Goal: Information Seeking & Learning: Find specific fact

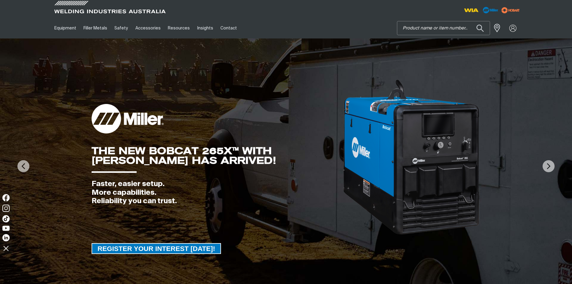
click at [420, 29] on input "Search" at bounding box center [443, 28] width 92 height 14
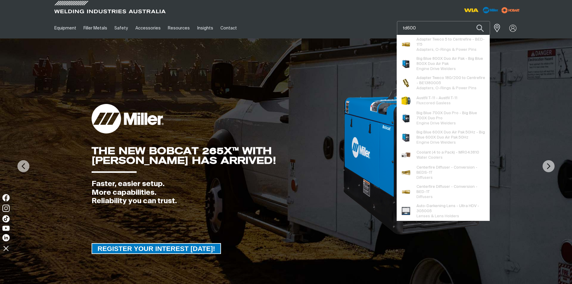
type input "td600"
click at [470, 21] on button "Search products" at bounding box center [480, 28] width 20 height 14
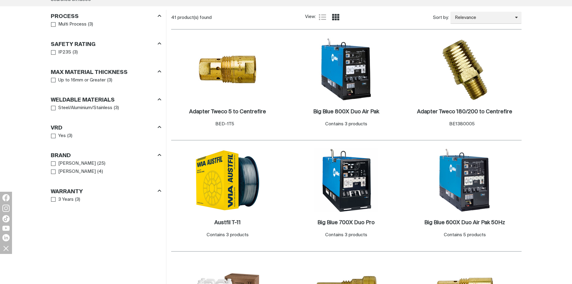
scroll to position [90, 0]
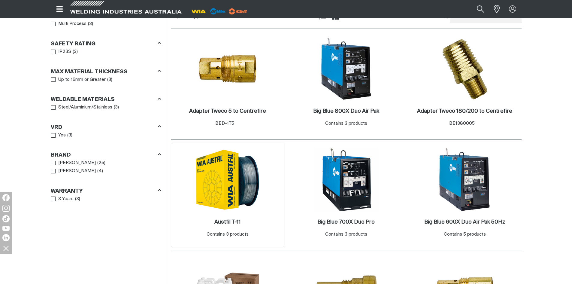
click at [220, 179] on img at bounding box center [227, 179] width 64 height 64
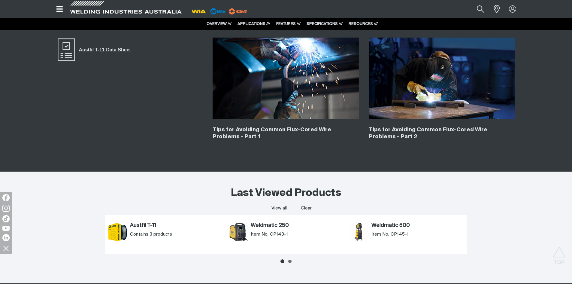
scroll to position [1020, 0]
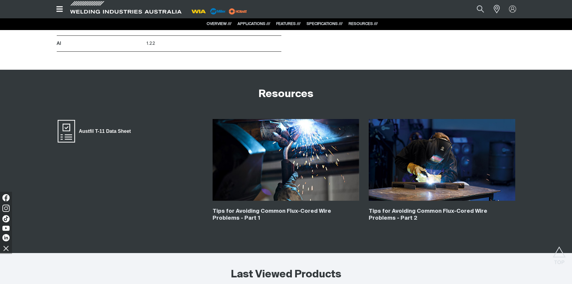
click at [105, 130] on span "Austfil T-11 Data Sheet" at bounding box center [105, 131] width 60 height 8
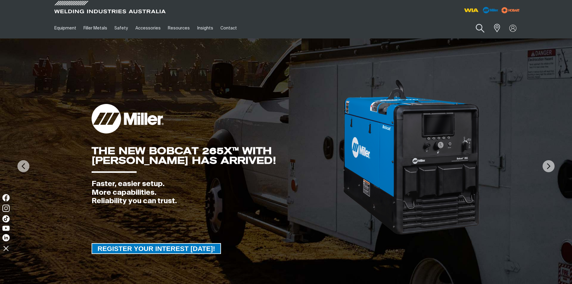
click at [480, 27] on button "Search products" at bounding box center [480, 28] width 24 height 17
click at [411, 30] on input "Search" at bounding box center [443, 28] width 92 height 14
paste input "MTD60012S"
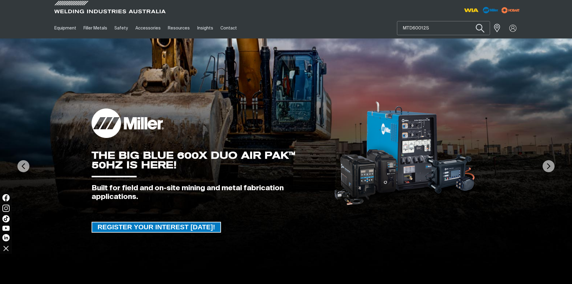
type input "MTD60012S"
click at [481, 30] on button "Search products" at bounding box center [480, 28] width 24 height 17
